Goal: Task Accomplishment & Management: Manage account settings

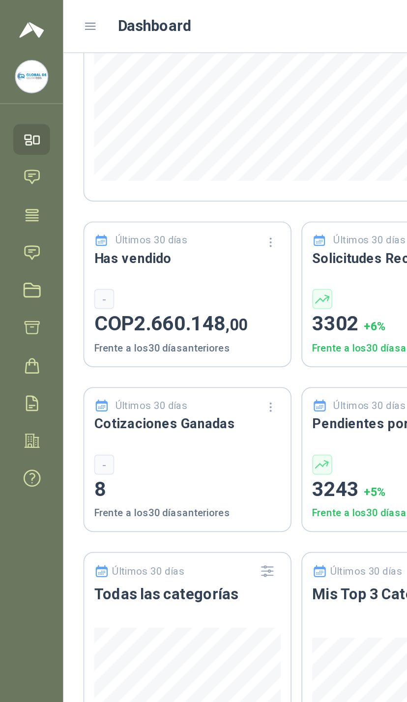
scroll to position [198, 0]
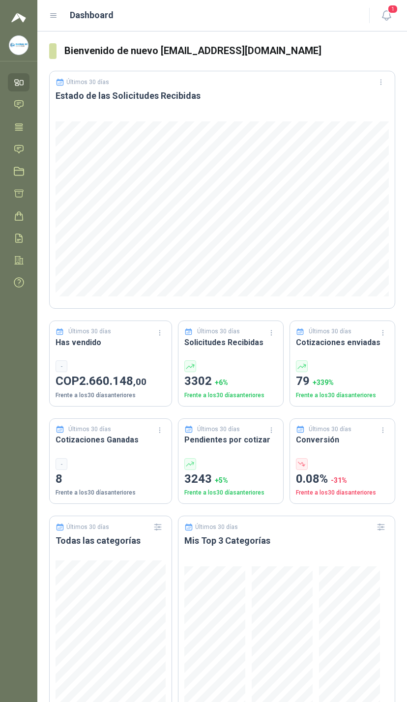
click at [389, 8] on span "1" at bounding box center [392, 8] width 11 height 9
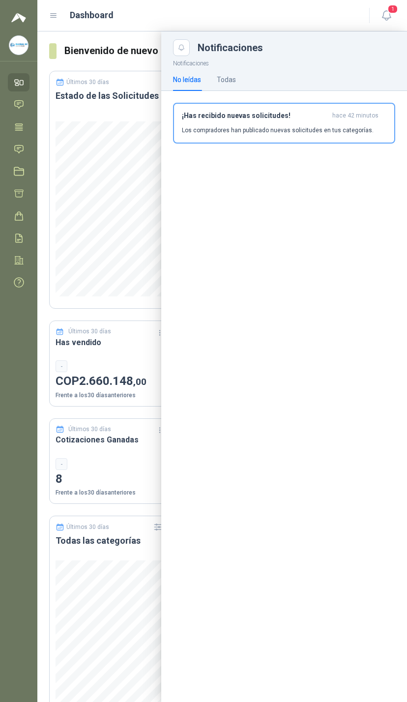
click at [362, 112] on span "hace 42 minutos" at bounding box center [355, 116] width 46 height 8
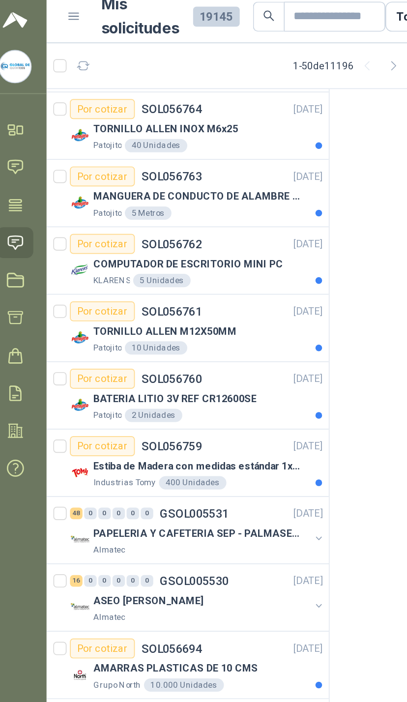
scroll to position [158, 0]
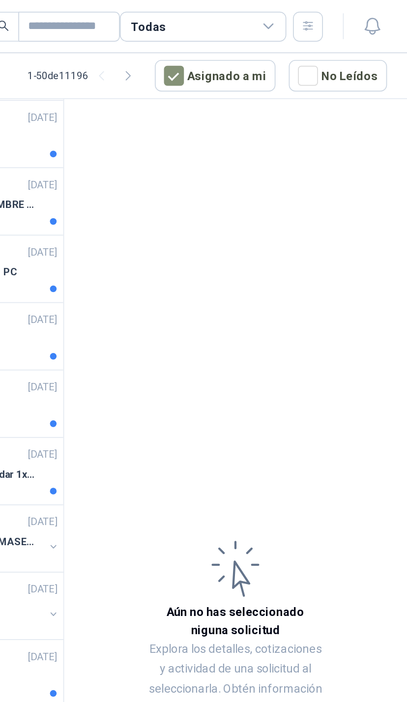
click at [237, 9] on div "Todas" at bounding box center [286, 16] width 98 height 18
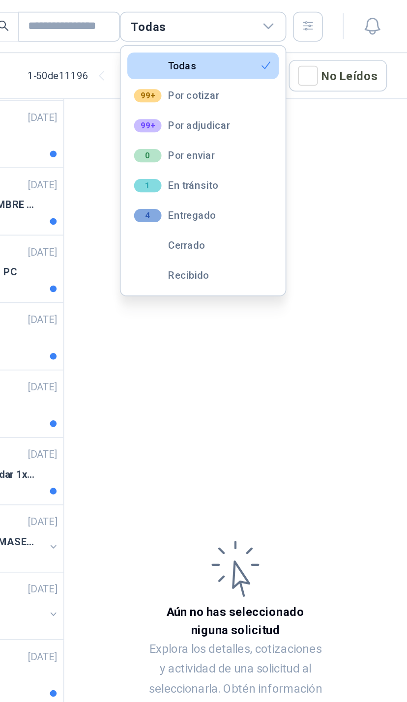
click at [242, 69] on button "99+ Por adjudicar" at bounding box center [286, 74] width 89 height 16
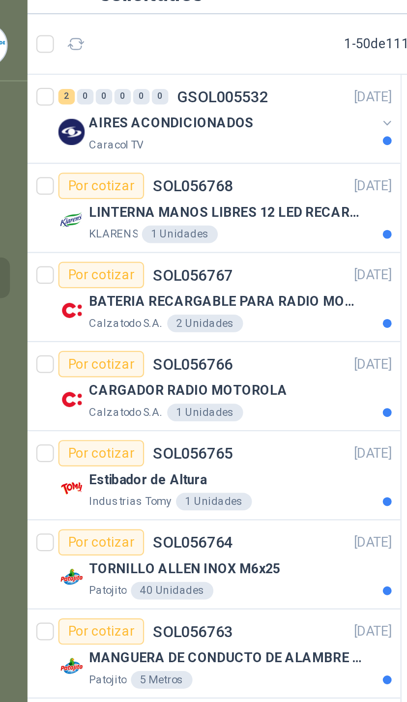
click at [183, 64] on span "[DATE]" at bounding box center [192, 68] width 19 height 9
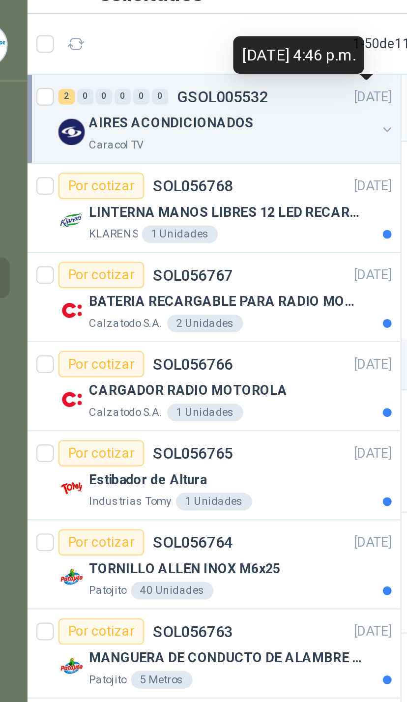
click at [194, 79] on button "button" at bounding box center [198, 83] width 8 height 8
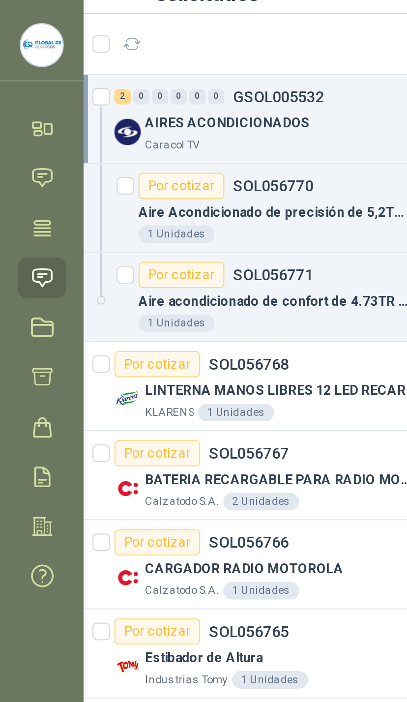
click at [18, 101] on icon at bounding box center [19, 105] width 8 height 8
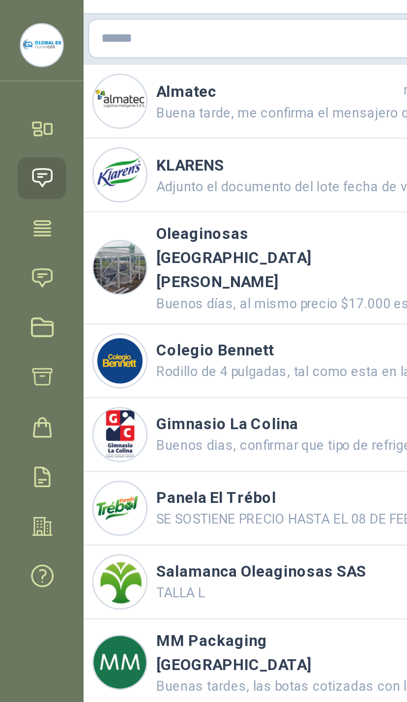
click at [19, 77] on icon at bounding box center [19, 82] width 10 height 10
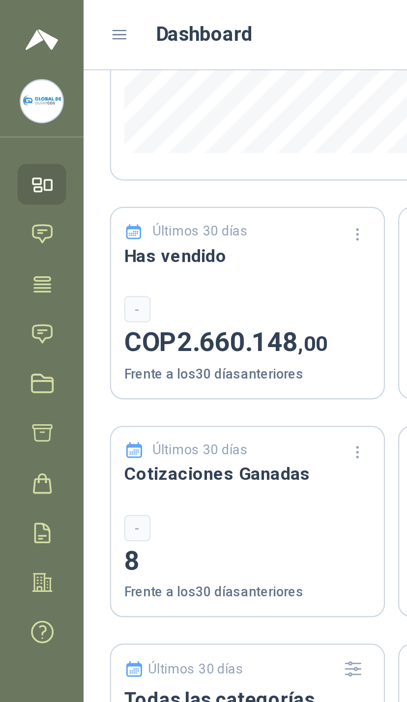
scroll to position [233, 0]
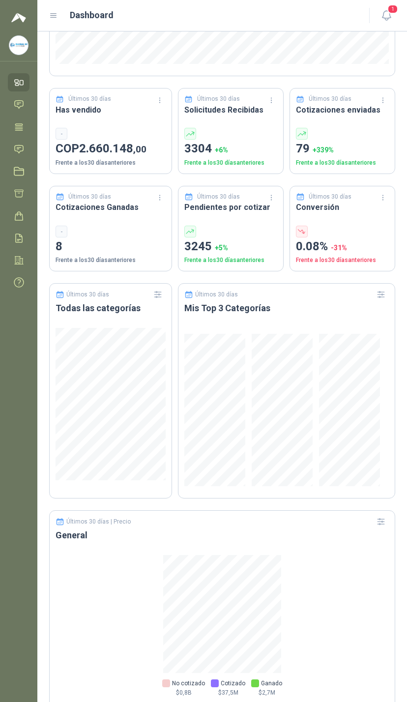
click at [392, 7] on span "1" at bounding box center [392, 8] width 11 height 9
